Goal: Communication & Community: Ask a question

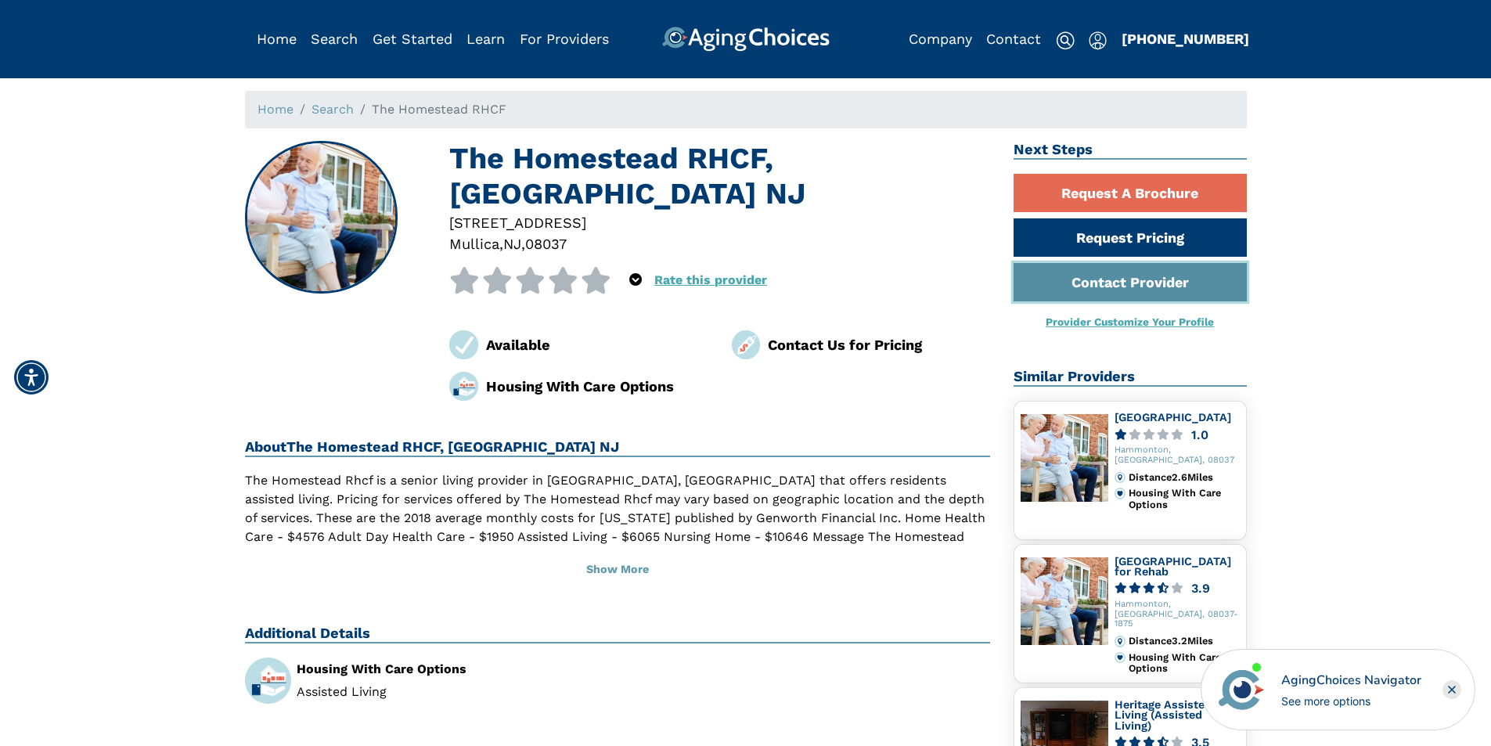
click at [1093, 290] on link "Contact Provider" at bounding box center [1130, 282] width 233 height 38
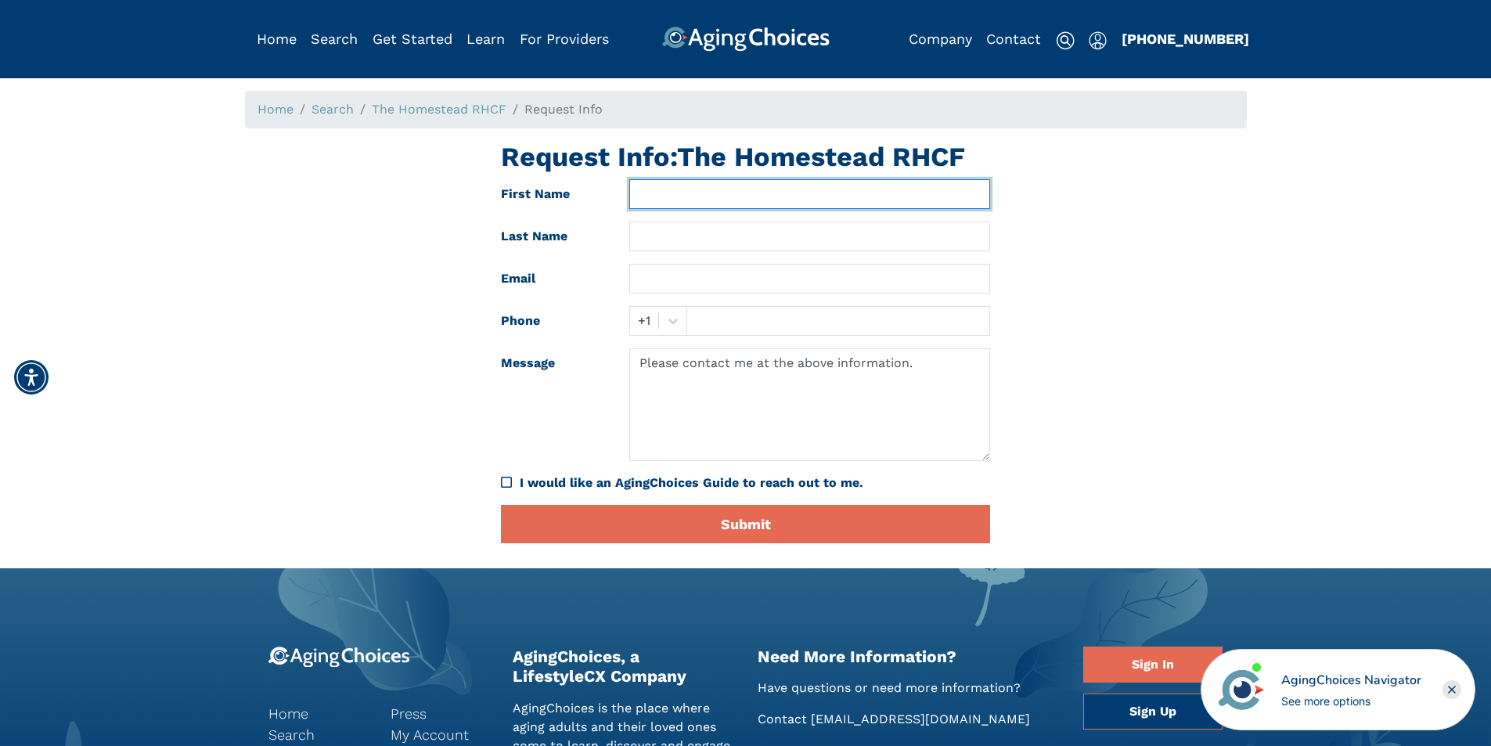
click at [726, 200] on input "text" at bounding box center [809, 194] width 361 height 30
type input "Nick"
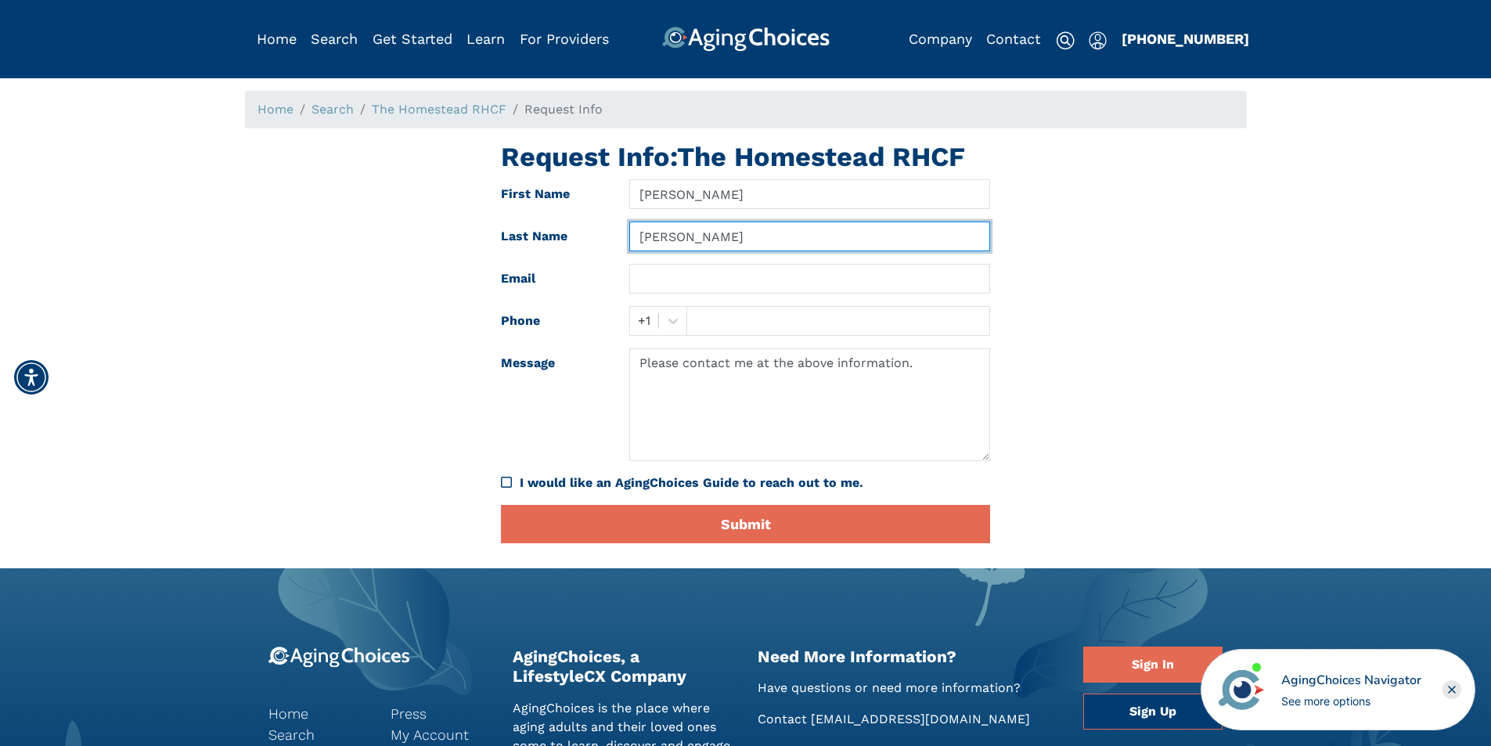
type input "Moore"
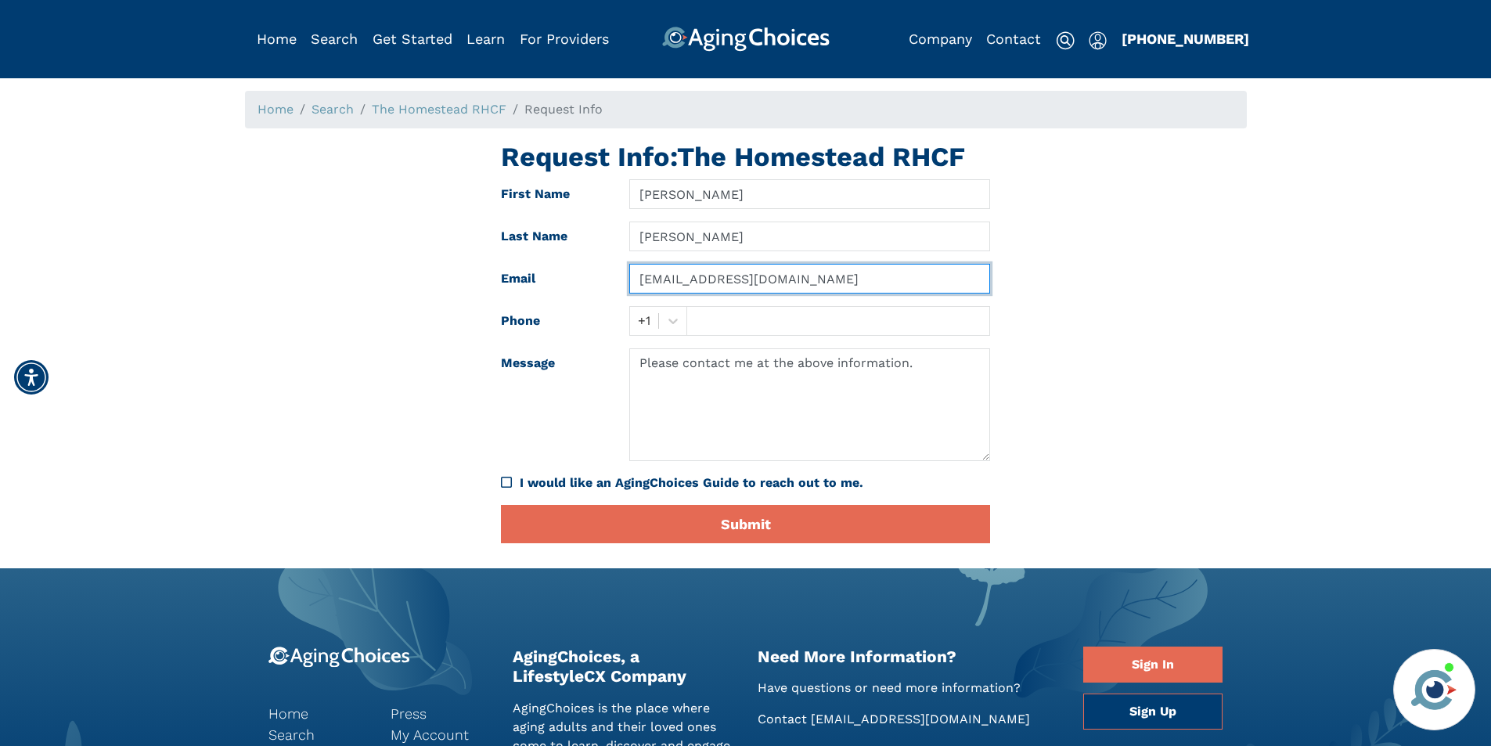
type input "bom@manahawkin-health.com"
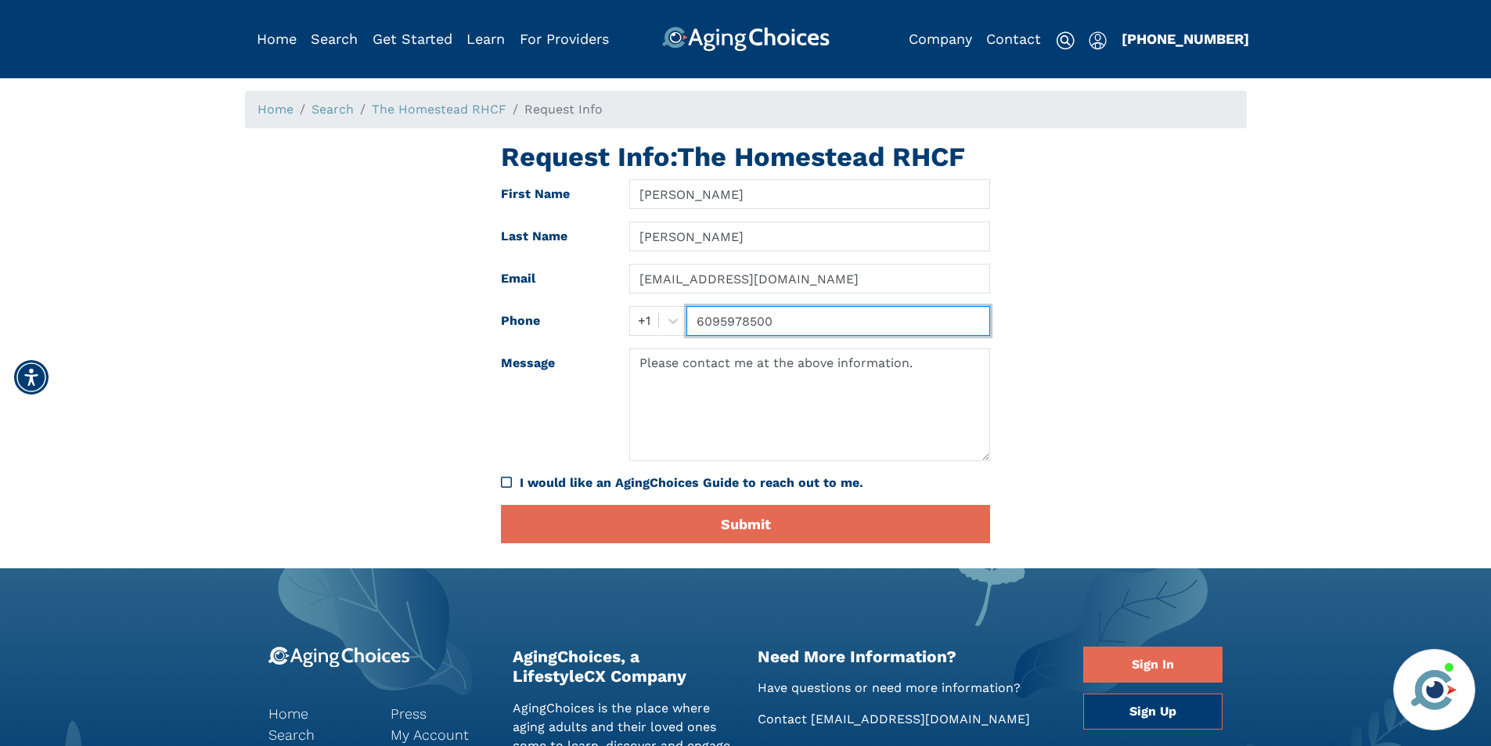
type input "6095978500"
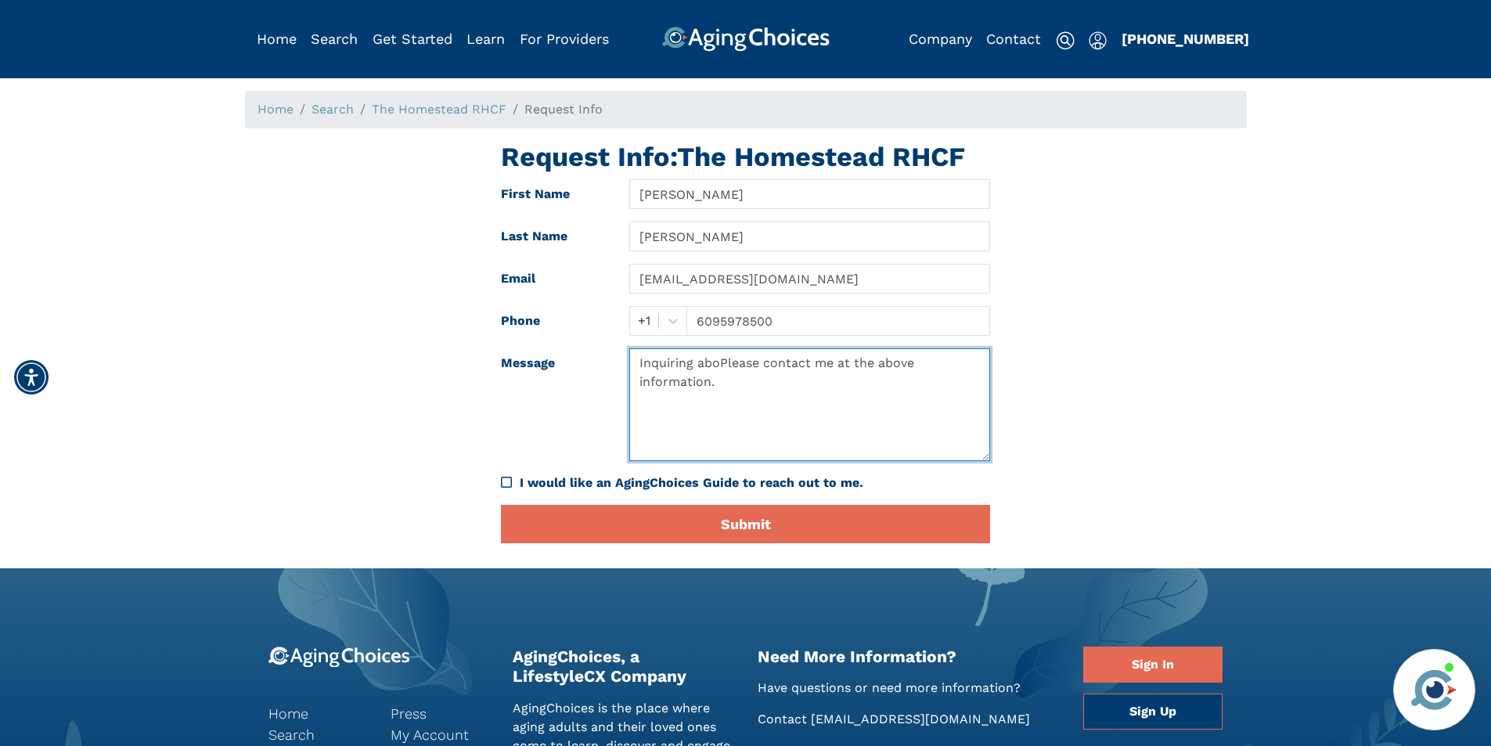
drag, startPoint x: 726, startPoint y: 387, endPoint x: 580, endPoint y: 355, distance: 149.9
click at [580, 355] on div "Message Inquiring aboPlease contact me at the above information." at bounding box center [745, 404] width 513 height 113
type textarea "Inquiring about Bernice Mauldin"
